Goal: Check status

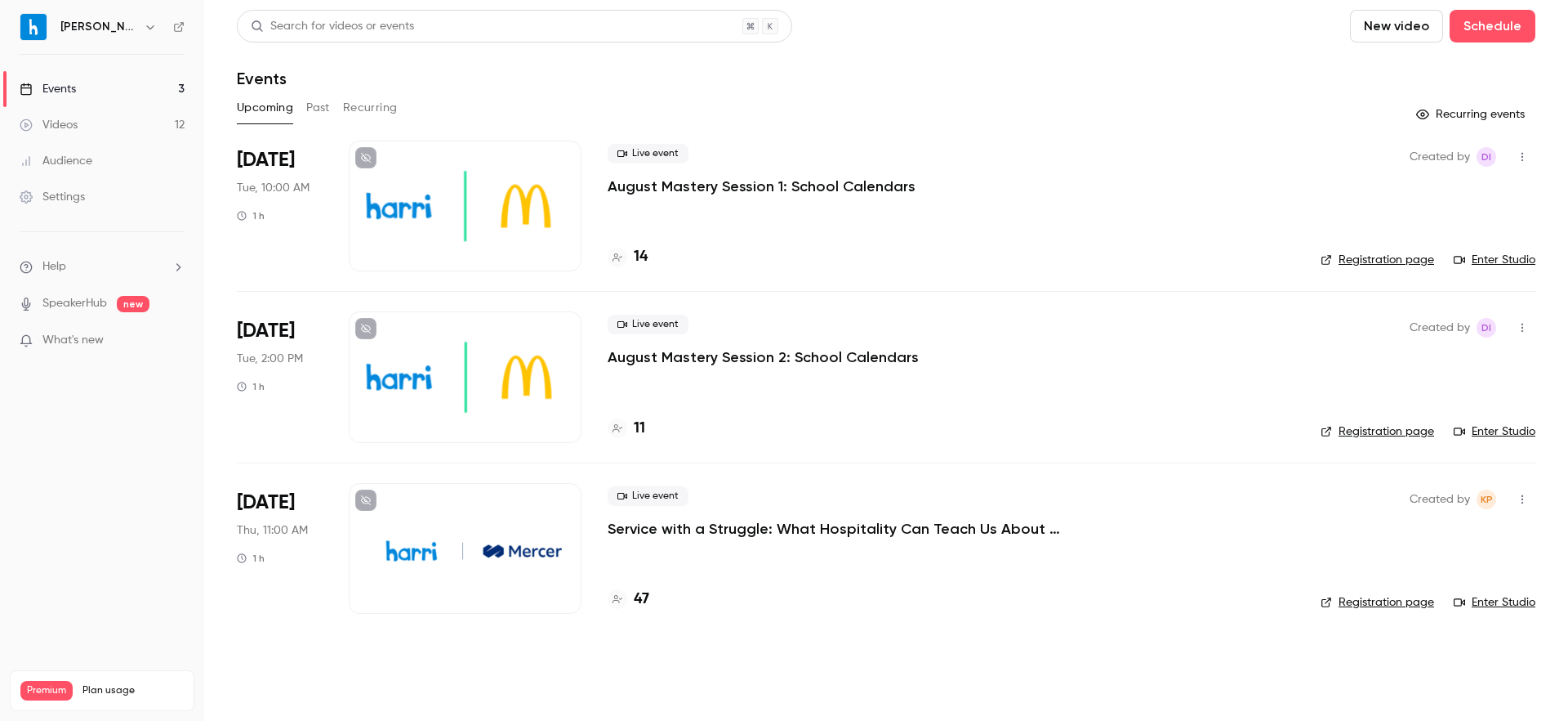
click at [683, 189] on p "August Mastery Session 1: School Calendars" at bounding box center [762, 186] width 308 height 19
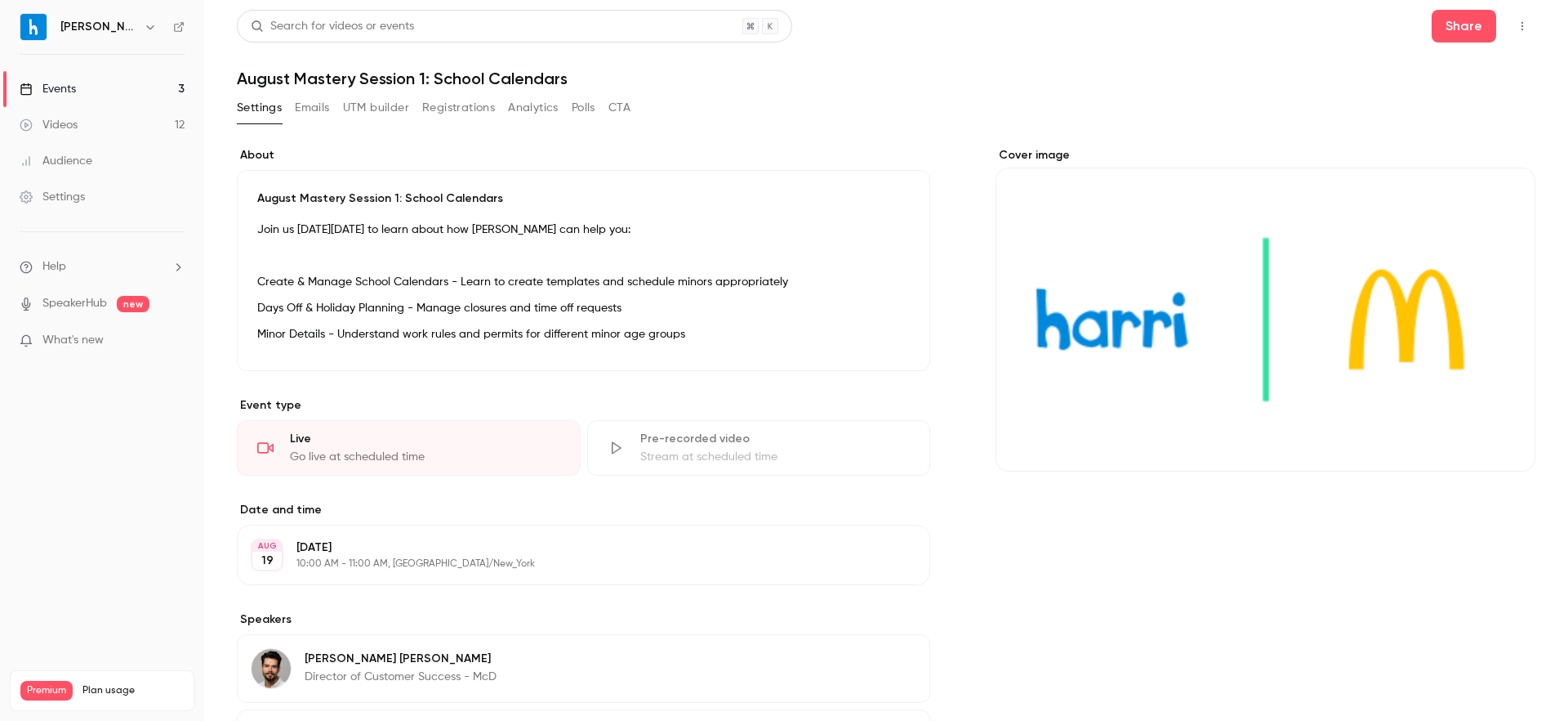
click at [463, 108] on button "Registrations" at bounding box center [458, 107] width 73 height 26
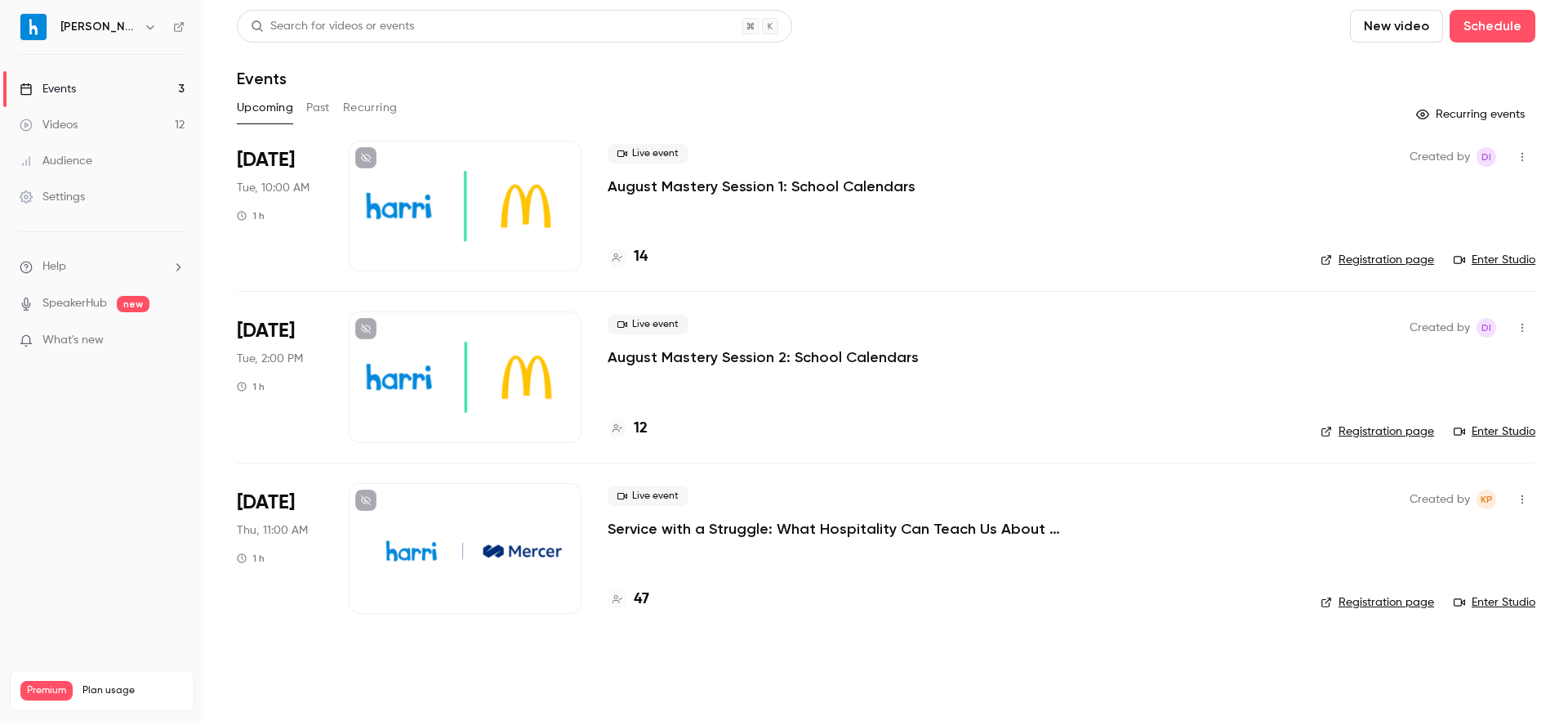
click at [638, 355] on p "August Mastery Session 2: School Calendars" at bounding box center [764, 356] width 311 height 19
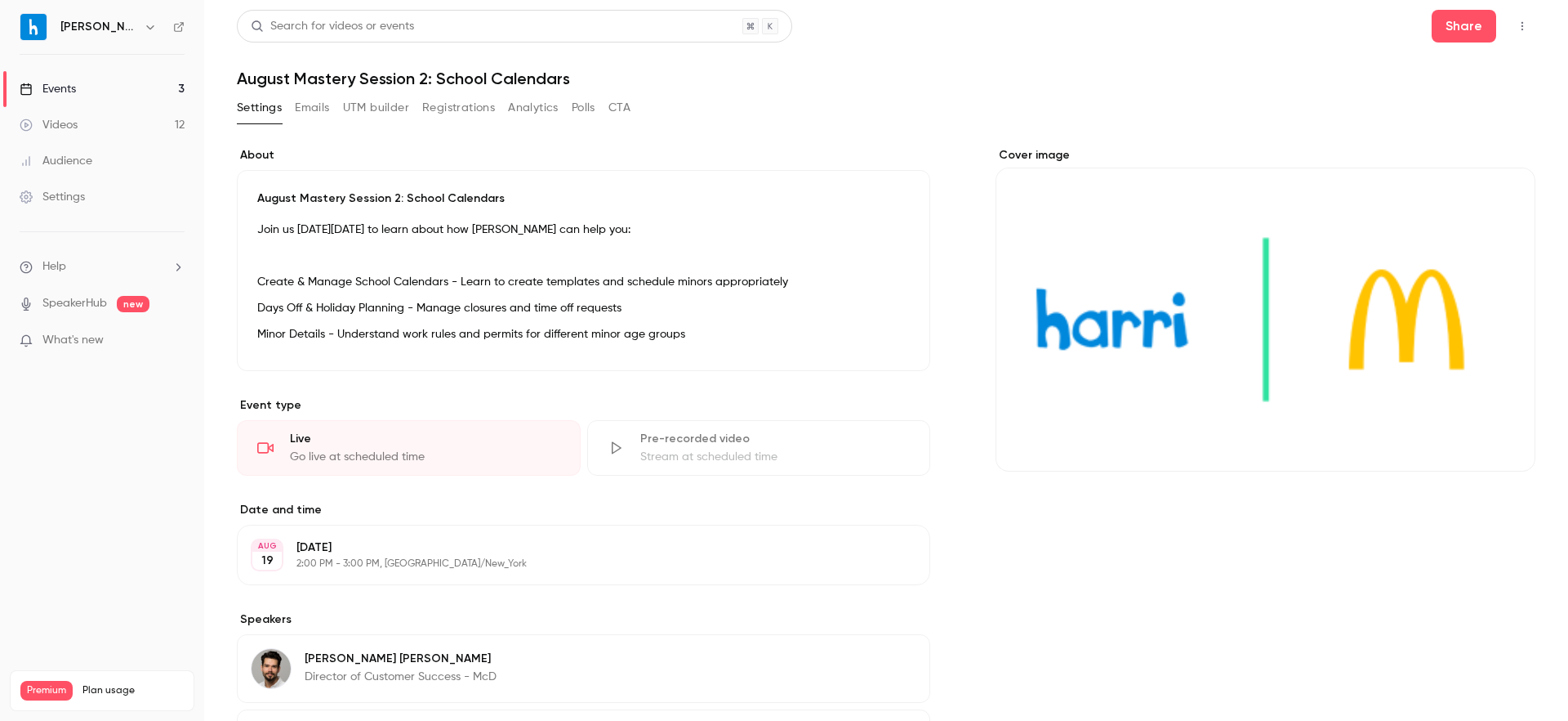
click at [433, 103] on button "Registrations" at bounding box center [458, 107] width 73 height 26
